Goal: Task Accomplishment & Management: Manage account settings

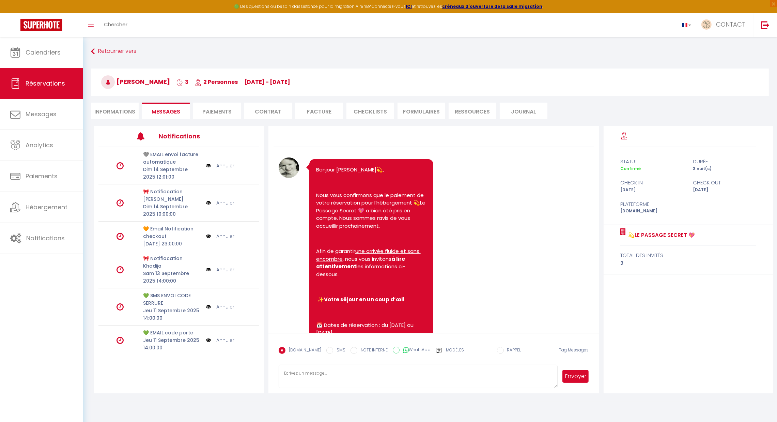
scroll to position [2398, 0]
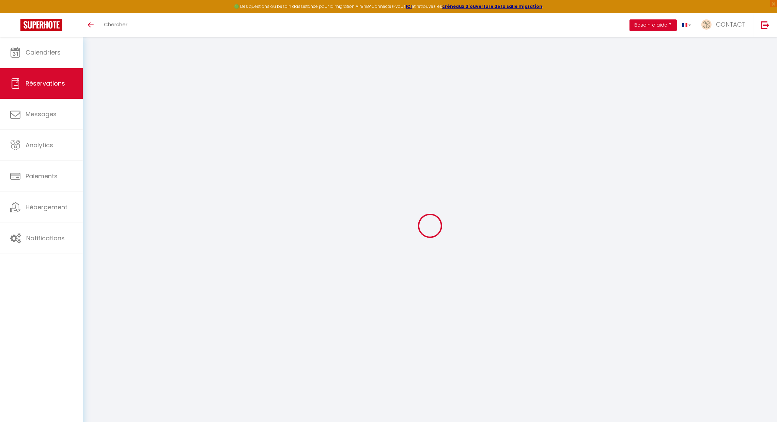
click at [654, 25] on button "Besoin d'aide ?" at bounding box center [652, 25] width 47 height 12
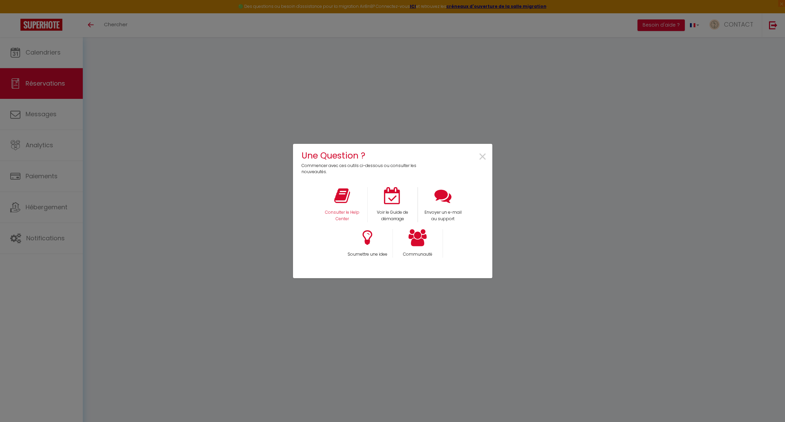
click at [340, 208] on div "Consulter le Help Center" at bounding box center [342, 204] width 50 height 35
click at [342, 212] on p "Consulter le Help Center" at bounding box center [342, 215] width 42 height 13
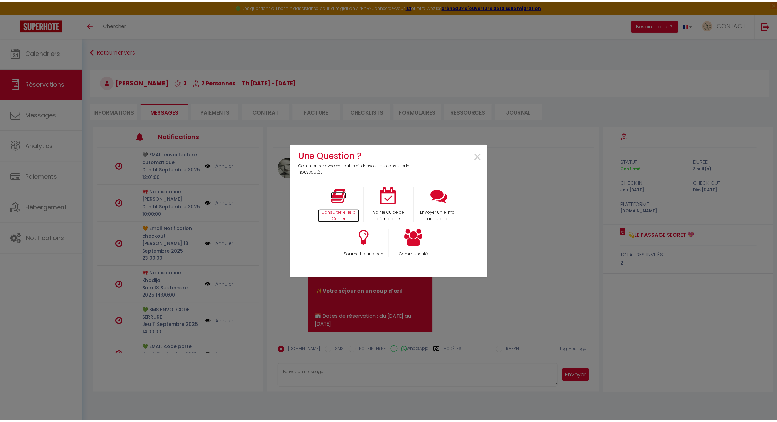
scroll to position [2390, 0]
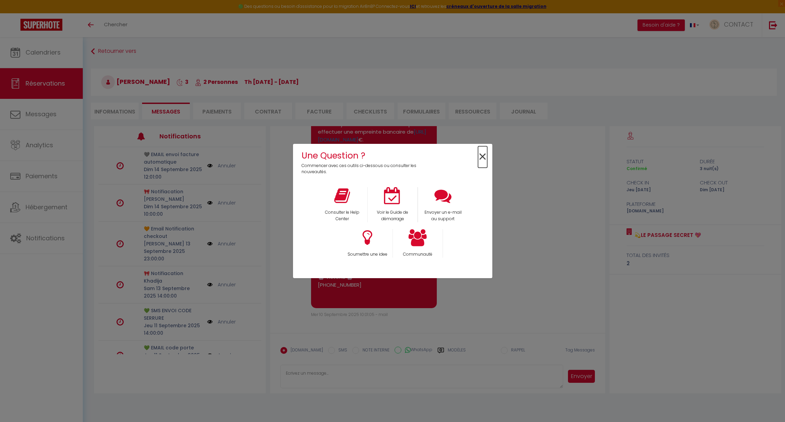
click at [481, 154] on span "×" at bounding box center [482, 156] width 9 height 21
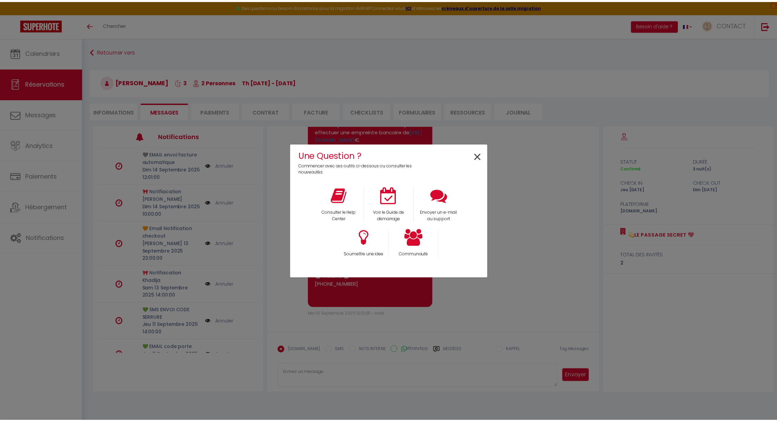
scroll to position [2398, 0]
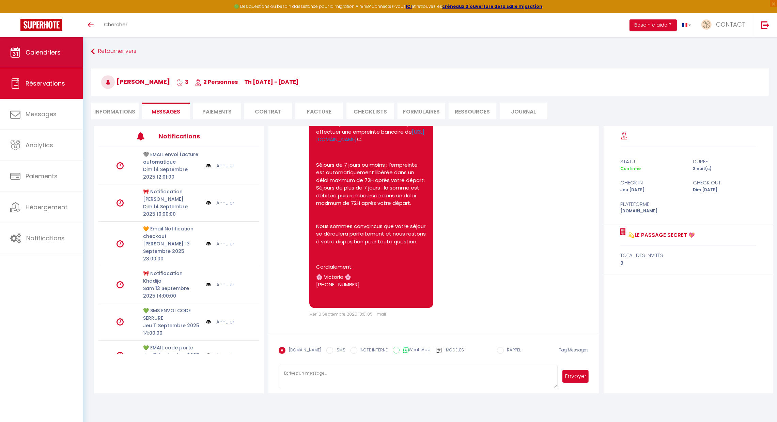
click at [52, 48] on span "Calendriers" at bounding box center [43, 52] width 35 height 9
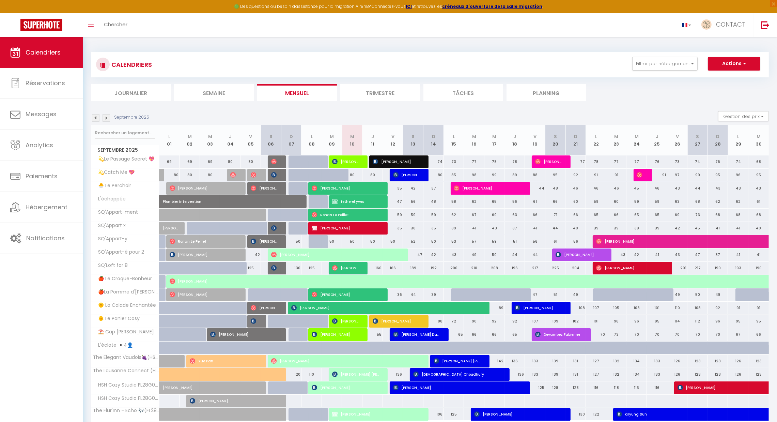
scroll to position [40, 0]
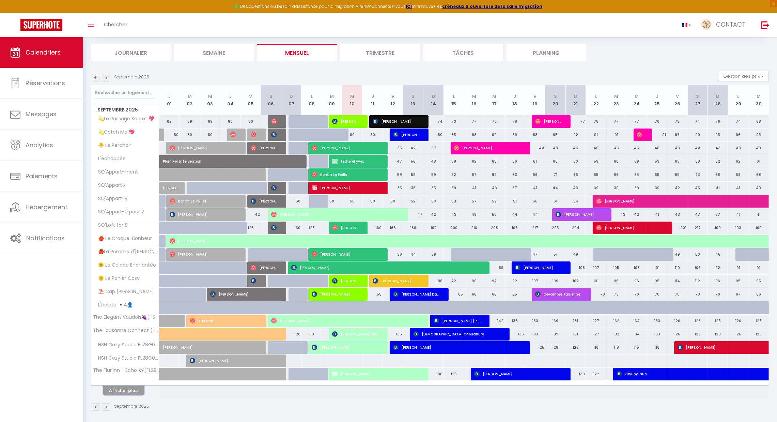
click at [132, 389] on button "Afficher plus" at bounding box center [123, 389] width 41 height 9
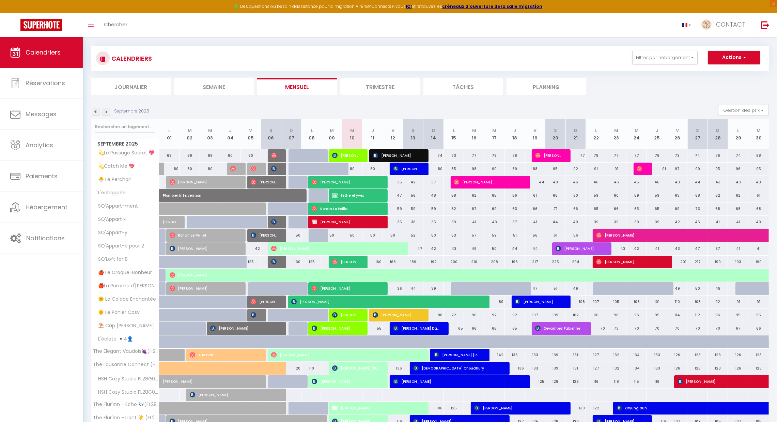
scroll to position [77, 0]
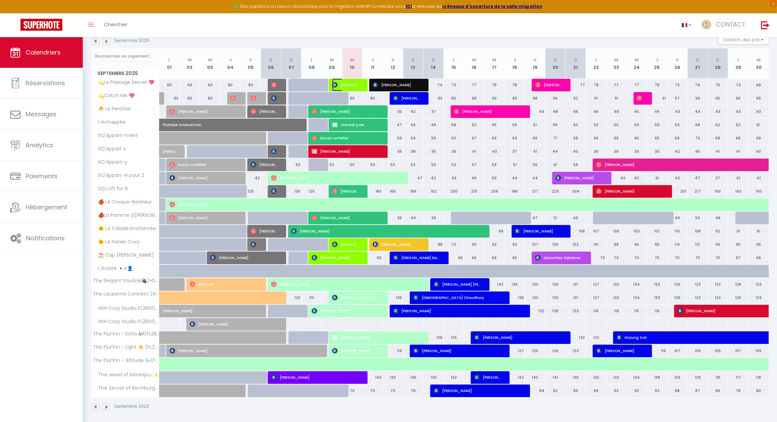
click at [348, 85] on span "[PERSON_NAME]" at bounding box center [345, 84] width 27 height 13
select select "OK"
select select "KO"
select select "0"
select select "1"
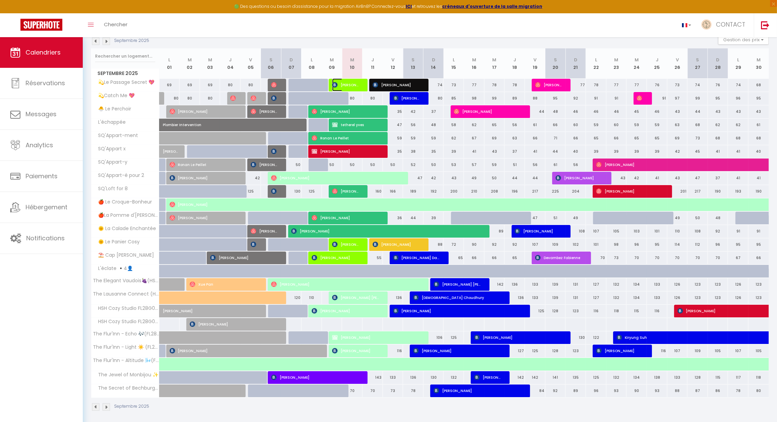
select select "1"
select select
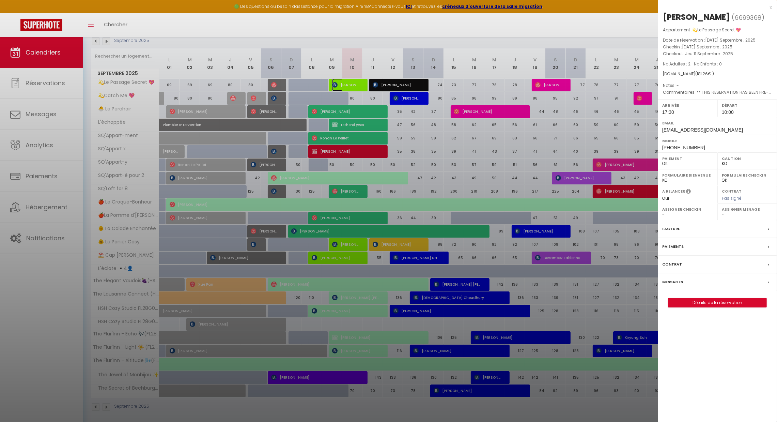
select select "42733"
select select "46278"
click at [770, 8] on div "x" at bounding box center [715, 7] width 114 height 8
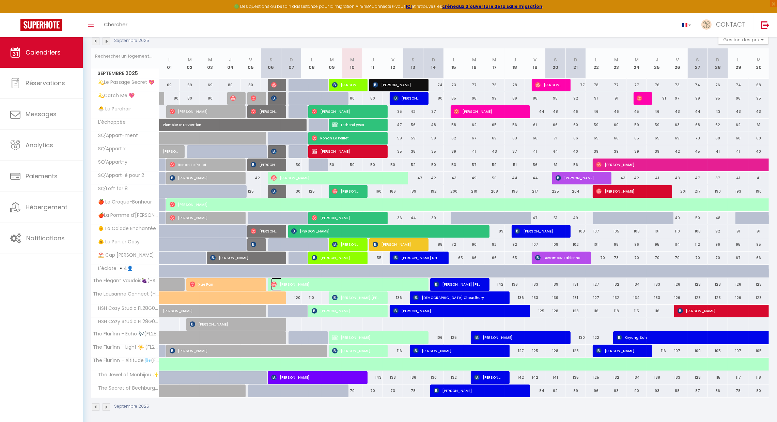
click at [399, 281] on span "[PERSON_NAME]" at bounding box center [346, 284] width 150 height 13
select select "OK"
select select "47598"
select select "51463"
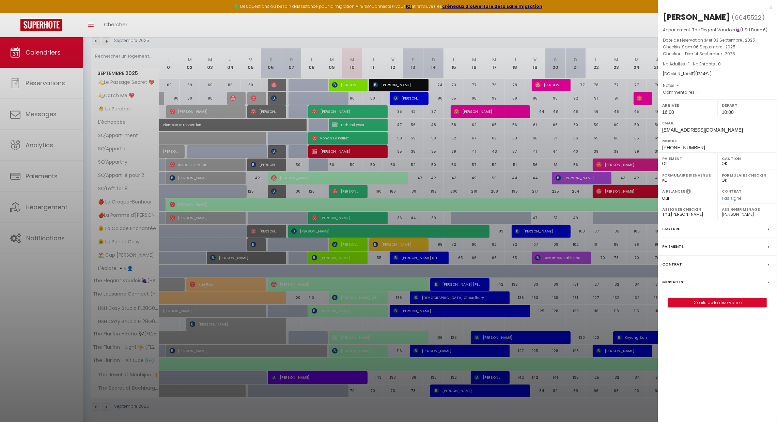
click at [682, 275] on div "Messages" at bounding box center [717, 282] width 119 height 18
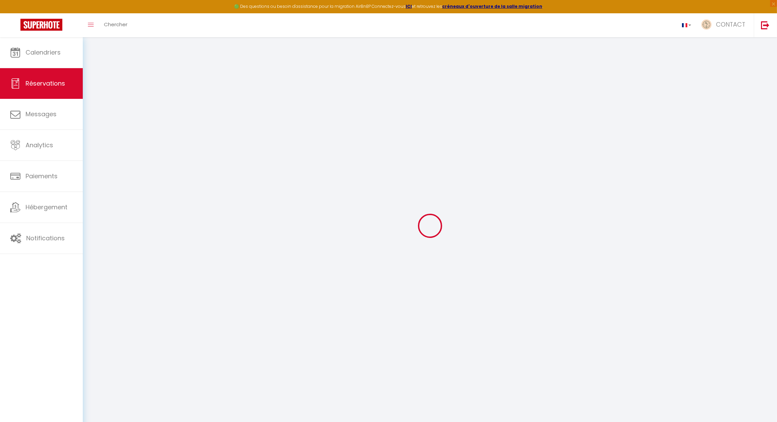
select select
checkbox input "false"
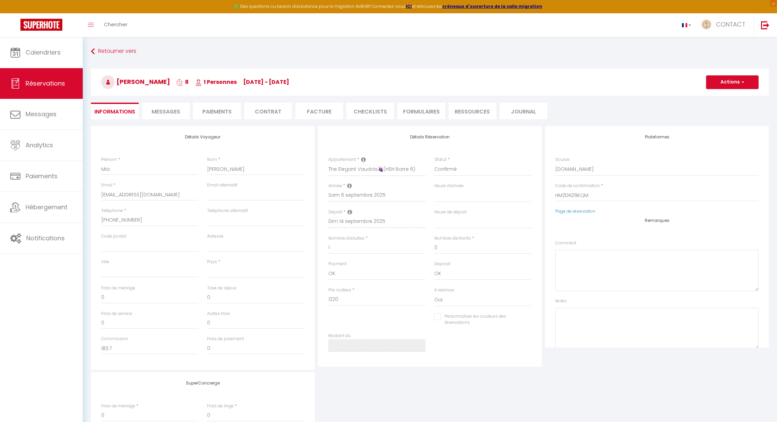
select select
checkbox input "false"
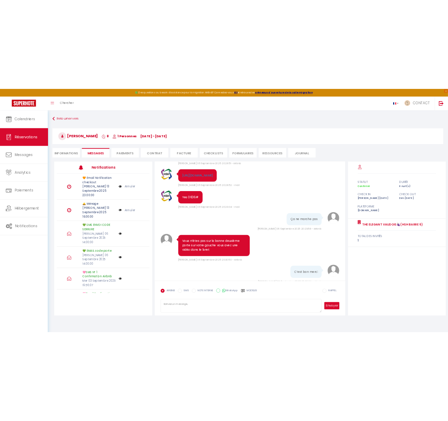
scroll to position [2313, 0]
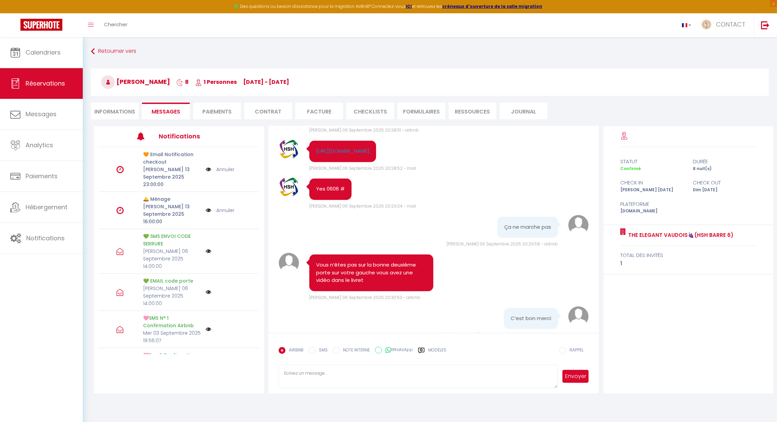
click at [360, 116] on link "[URL][DOMAIN_NAME]" at bounding box center [342, 112] width 53 height 7
